Goal: Task Accomplishment & Management: Manage account settings

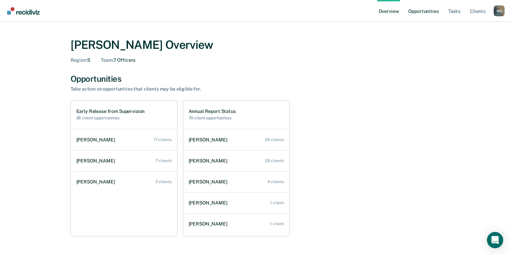
click at [420, 11] on link "Opportunities" at bounding box center [423, 11] width 33 height 22
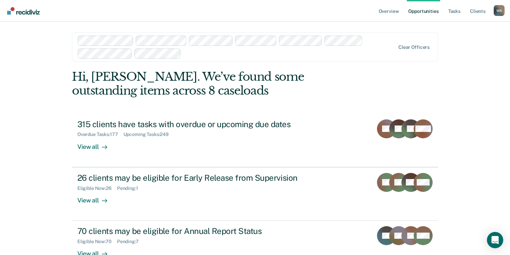
click at [410, 51] on div "Clear officers" at bounding box center [255, 47] width 366 height 29
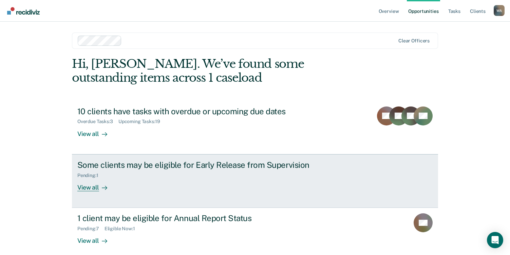
click at [130, 189] on div "Some clients may be eligible for Early Release from Supervision Pending : 1 Vie…" at bounding box center [204, 175] width 255 height 31
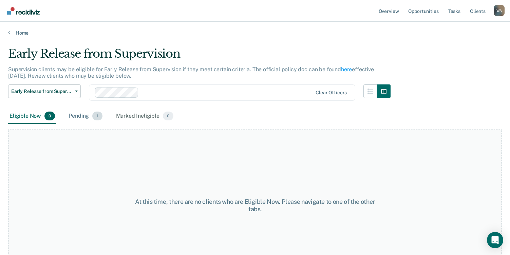
click at [80, 117] on div "Pending 1" at bounding box center [85, 116] width 36 height 15
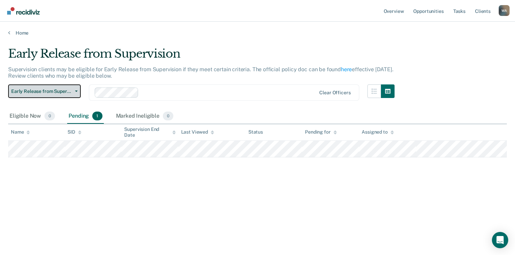
click at [46, 91] on span "Early Release from Supervision" at bounding box center [41, 92] width 61 height 6
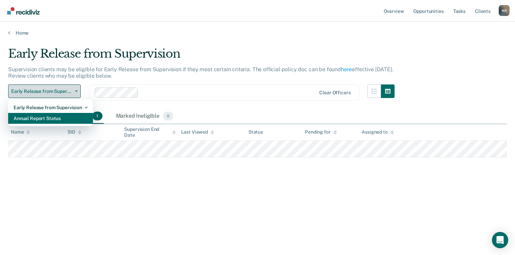
click at [47, 118] on div "Annual Report Status" at bounding box center [51, 118] width 74 height 11
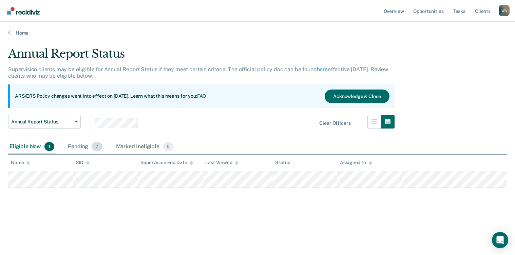
click at [82, 148] on div "Pending 7" at bounding box center [85, 147] width 37 height 15
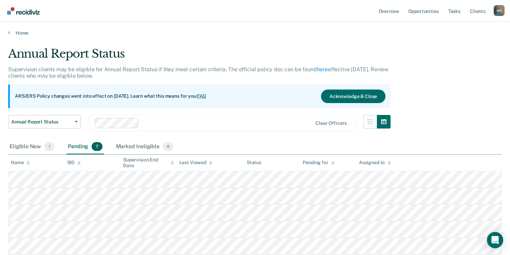
click at [62, 9] on nav "Overview Opportunities Tasks Client s Wendell Allen W A Profile How it works Lo…" at bounding box center [255, 11] width 510 height 22
click at [20, 33] on link "Home" at bounding box center [255, 33] width 494 height 6
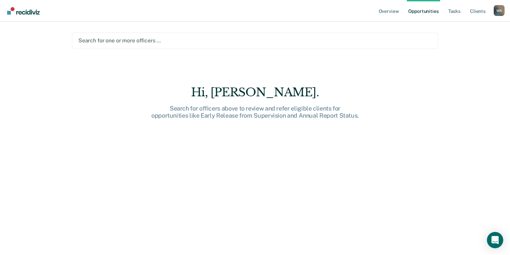
click at [109, 43] on div at bounding box center [254, 41] width 353 height 8
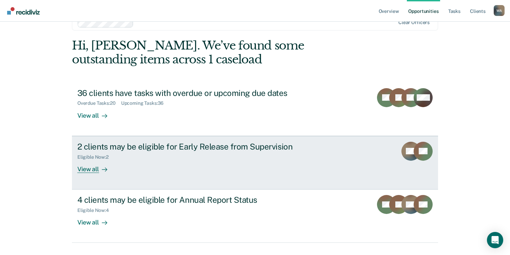
scroll to position [33, 0]
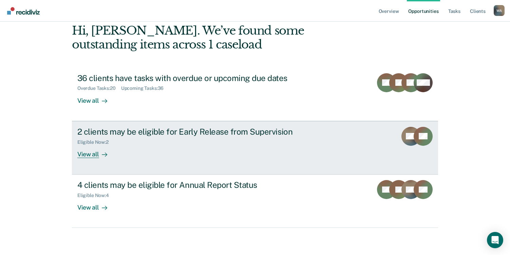
click at [91, 154] on div "View all" at bounding box center [96, 151] width 38 height 13
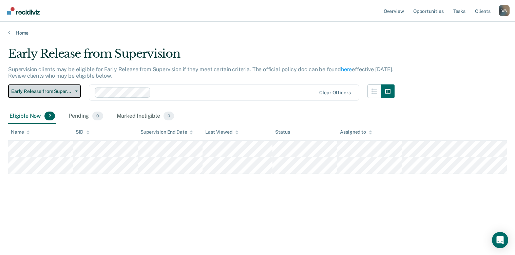
click at [62, 91] on span "Early Release from Supervision" at bounding box center [41, 92] width 61 height 6
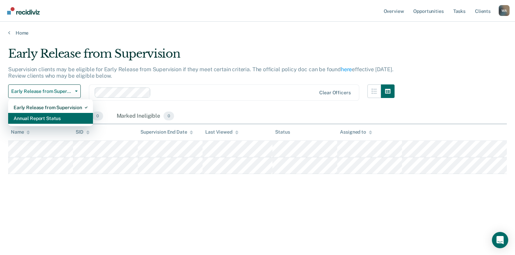
click at [52, 121] on div "Annual Report Status" at bounding box center [51, 118] width 74 height 11
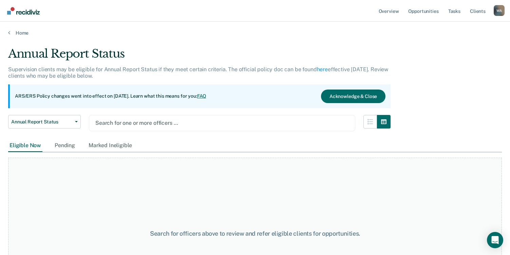
click at [120, 123] on div at bounding box center [222, 123] width 254 height 8
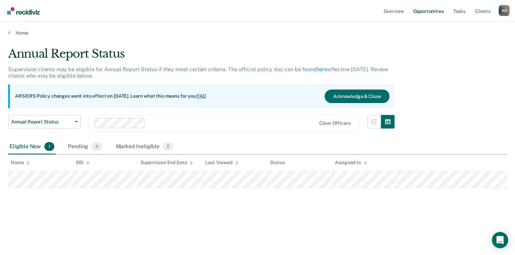
click at [426, 12] on link "Opportunities" at bounding box center [428, 11] width 33 height 22
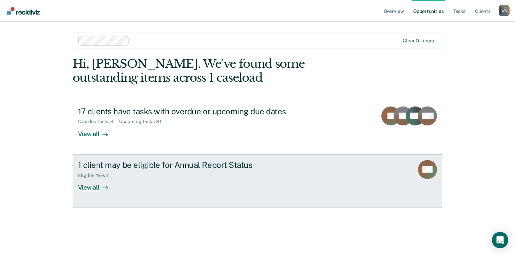
click at [116, 168] on div "1 client may be eligible for Annual Report Status" at bounding box center [197, 165] width 238 height 10
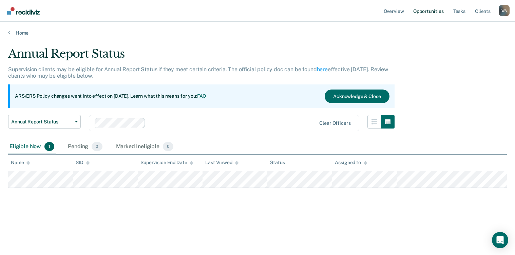
click at [424, 12] on link "Opportunities" at bounding box center [428, 11] width 33 height 22
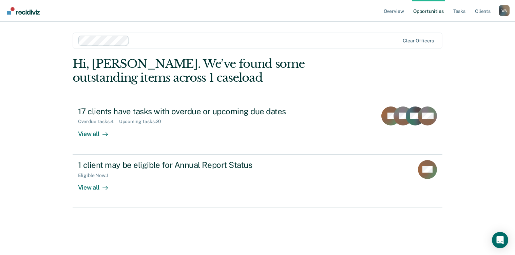
click at [17, 238] on div "Overview Opportunities Tasks Client s Wendell Allen W A Profile How it works Lo…" at bounding box center [257, 127] width 515 height 255
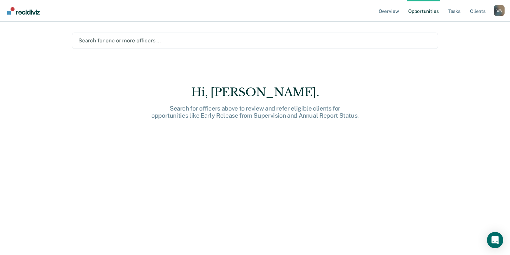
click at [125, 39] on div at bounding box center [254, 41] width 353 height 8
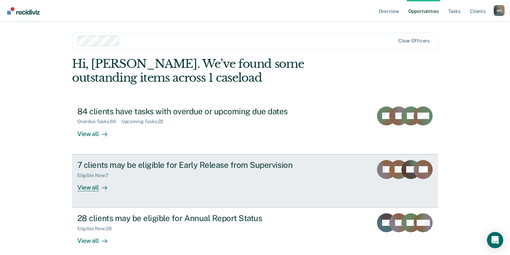
click at [94, 187] on div "View all" at bounding box center [96, 184] width 38 height 13
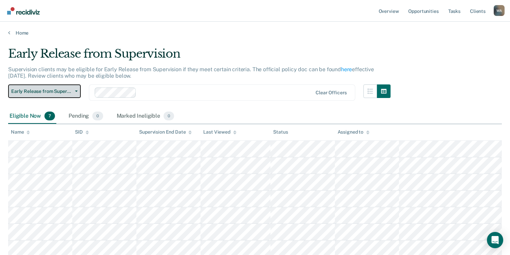
click at [54, 90] on span "Early Release from Supervision" at bounding box center [41, 92] width 61 height 6
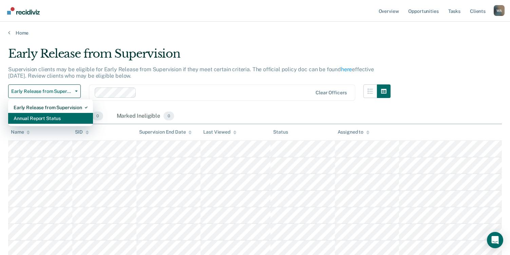
click at [50, 119] on div "Annual Report Status" at bounding box center [51, 118] width 74 height 11
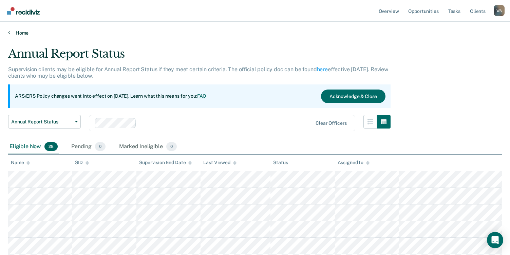
click at [21, 32] on link "Home" at bounding box center [255, 33] width 494 height 6
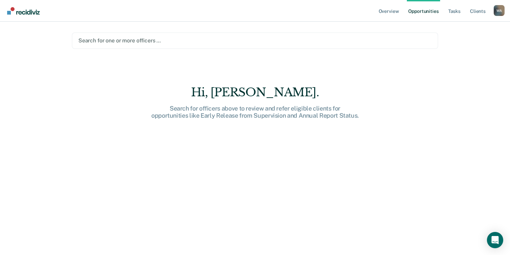
click at [141, 41] on div at bounding box center [254, 41] width 353 height 8
click at [154, 35] on div "Search for one or more officers …" at bounding box center [255, 41] width 366 height 16
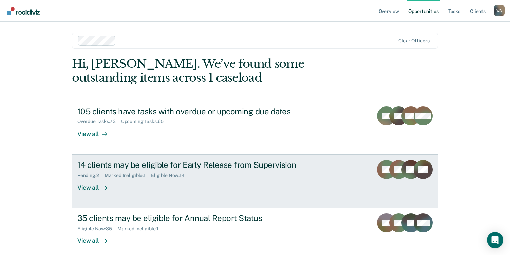
click at [95, 188] on div "View all" at bounding box center [96, 184] width 38 height 13
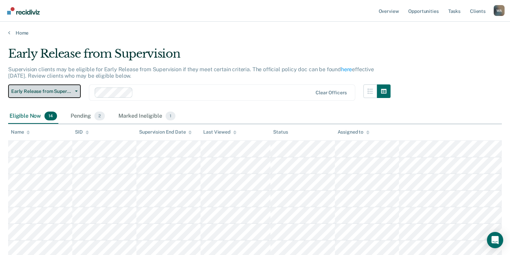
click at [55, 91] on span "Early Release from Supervision" at bounding box center [41, 92] width 61 height 6
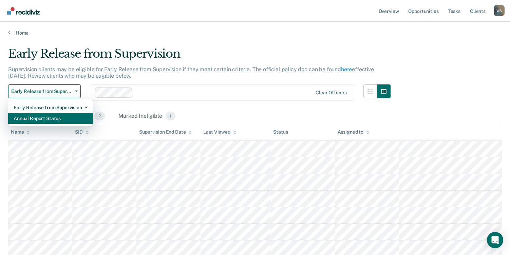
click at [52, 119] on div "Annual Report Status" at bounding box center [51, 118] width 74 height 11
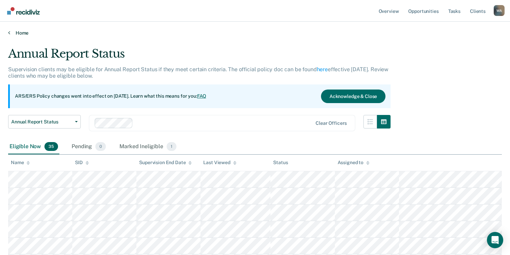
click at [19, 32] on link "Home" at bounding box center [255, 33] width 494 height 6
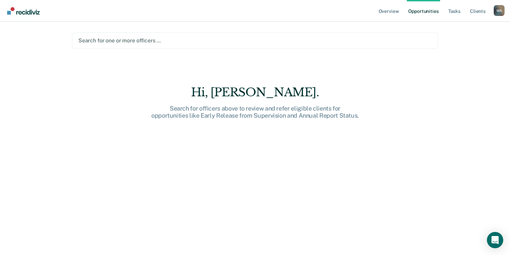
click at [124, 40] on div at bounding box center [254, 41] width 353 height 8
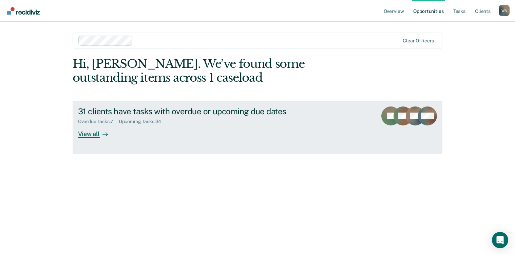
click at [86, 134] on div "View all" at bounding box center [97, 131] width 38 height 13
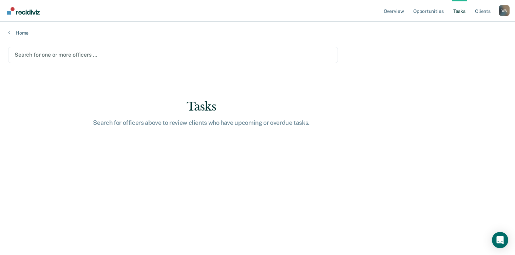
click at [22, 229] on main "Search for one or more officers … Tasks Search for officers above to review cli…" at bounding box center [257, 144] width 515 height 217
click at [16, 232] on main "Search for one or more officers … Tasks Search for officers above to review cli…" at bounding box center [257, 144] width 515 height 217
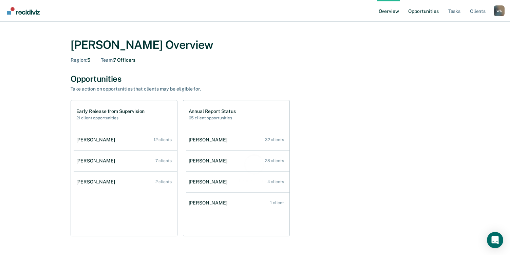
click at [423, 12] on link "Opportunities" at bounding box center [423, 11] width 33 height 22
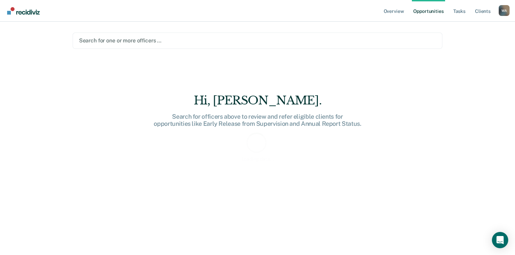
click at [110, 36] on div "Search for one or more officers …" at bounding box center [257, 40] width 359 height 9
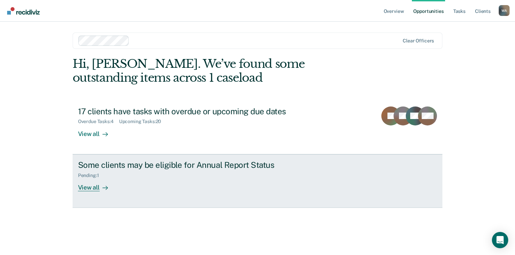
click at [90, 189] on div "View all" at bounding box center [97, 184] width 38 height 13
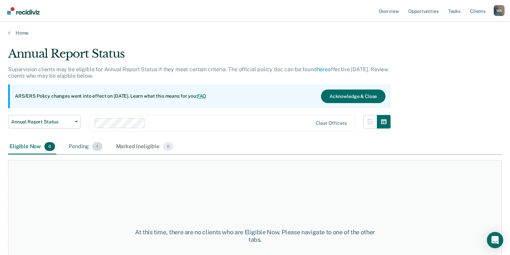
click at [80, 148] on div "Pending 1" at bounding box center [85, 147] width 36 height 15
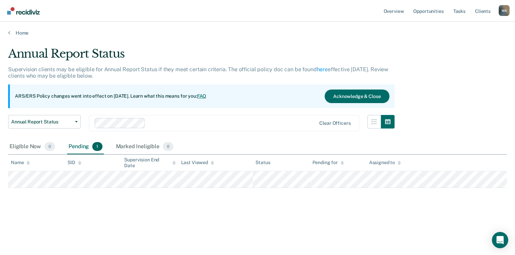
click at [35, 213] on div "Annual Report Status Supervision clients may be eligible for Annual Report Stat…" at bounding box center [257, 136] width 499 height 179
